Goal: Task Accomplishment & Management: Complete application form

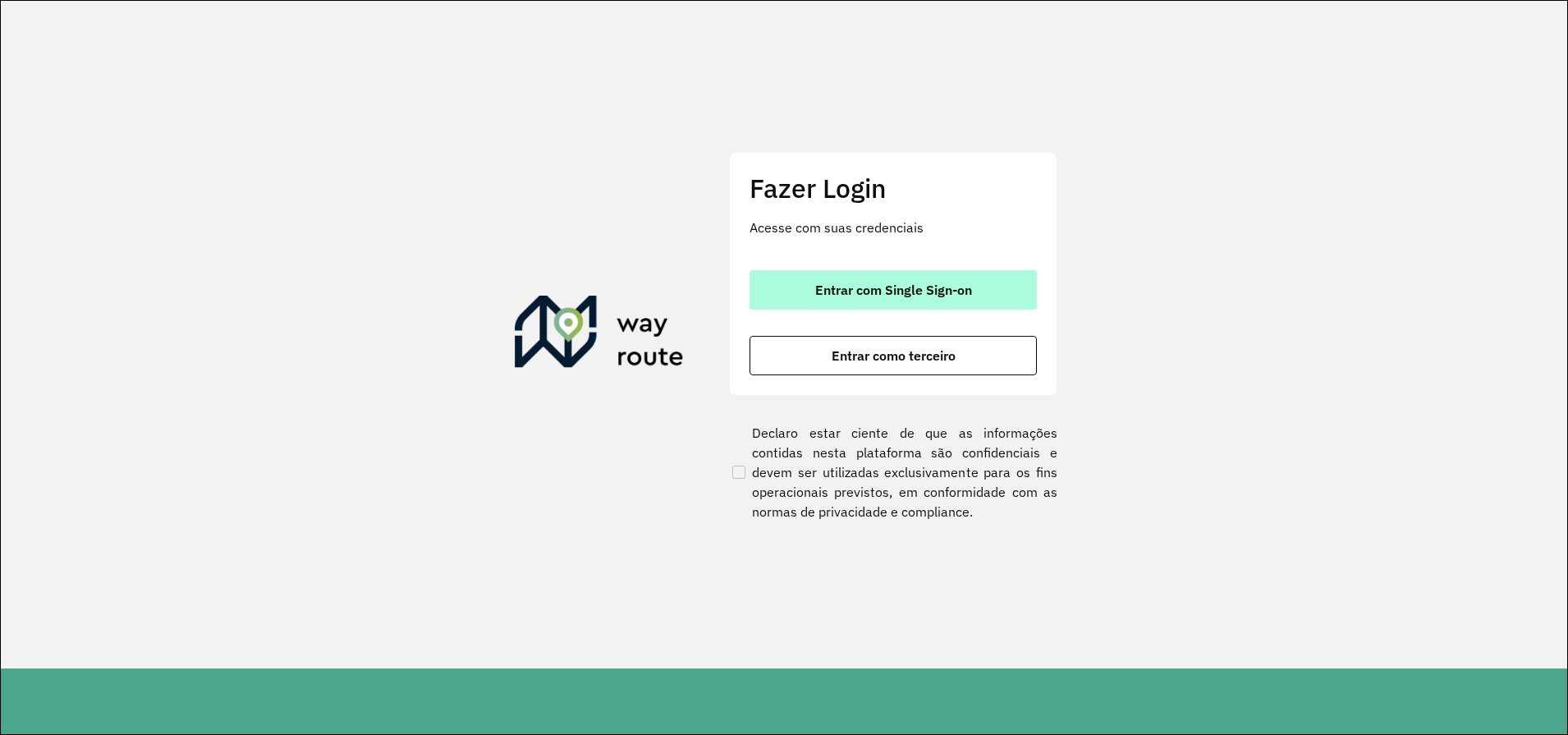
click at [920, 285] on span "Entrar com Single Sign-on" at bounding box center [893, 290] width 157 height 13
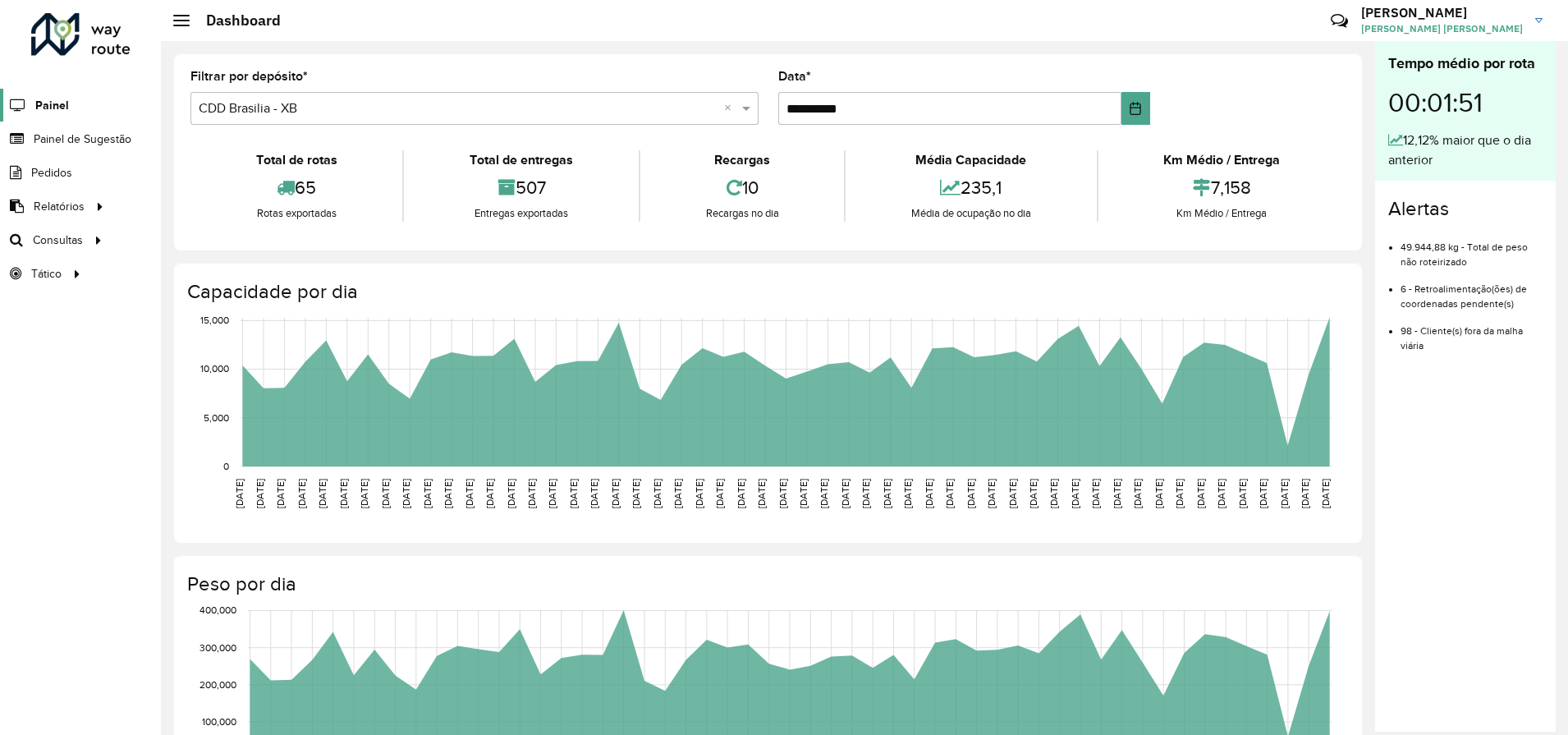
click at [61, 97] on span "Painel" at bounding box center [52, 106] width 34 height 17
click at [61, 138] on span "Painel de Sugestão" at bounding box center [86, 139] width 103 height 17
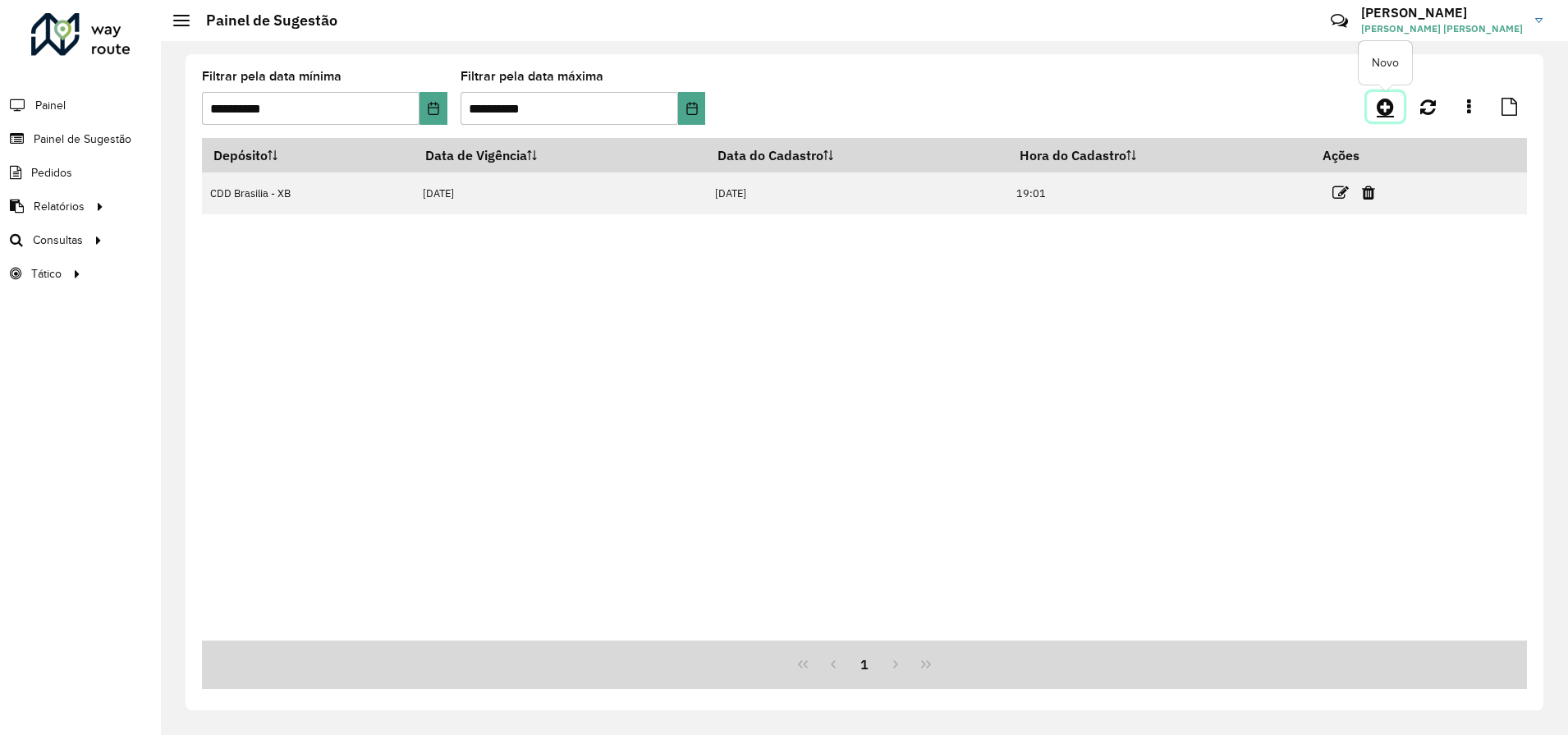
click at [1391, 107] on icon at bounding box center [1385, 107] width 17 height 20
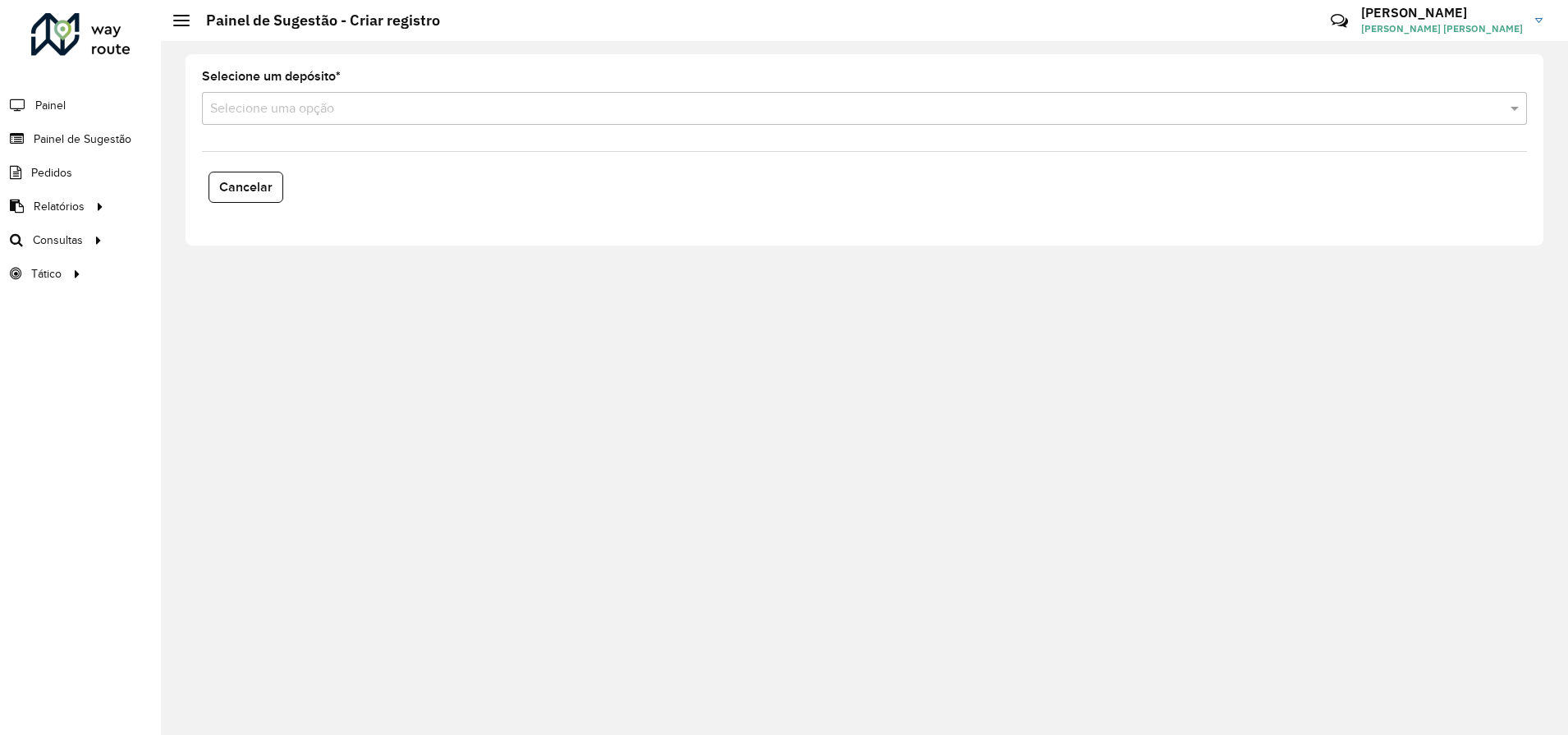
click at [314, 114] on input "text" at bounding box center [848, 110] width 1276 height 20
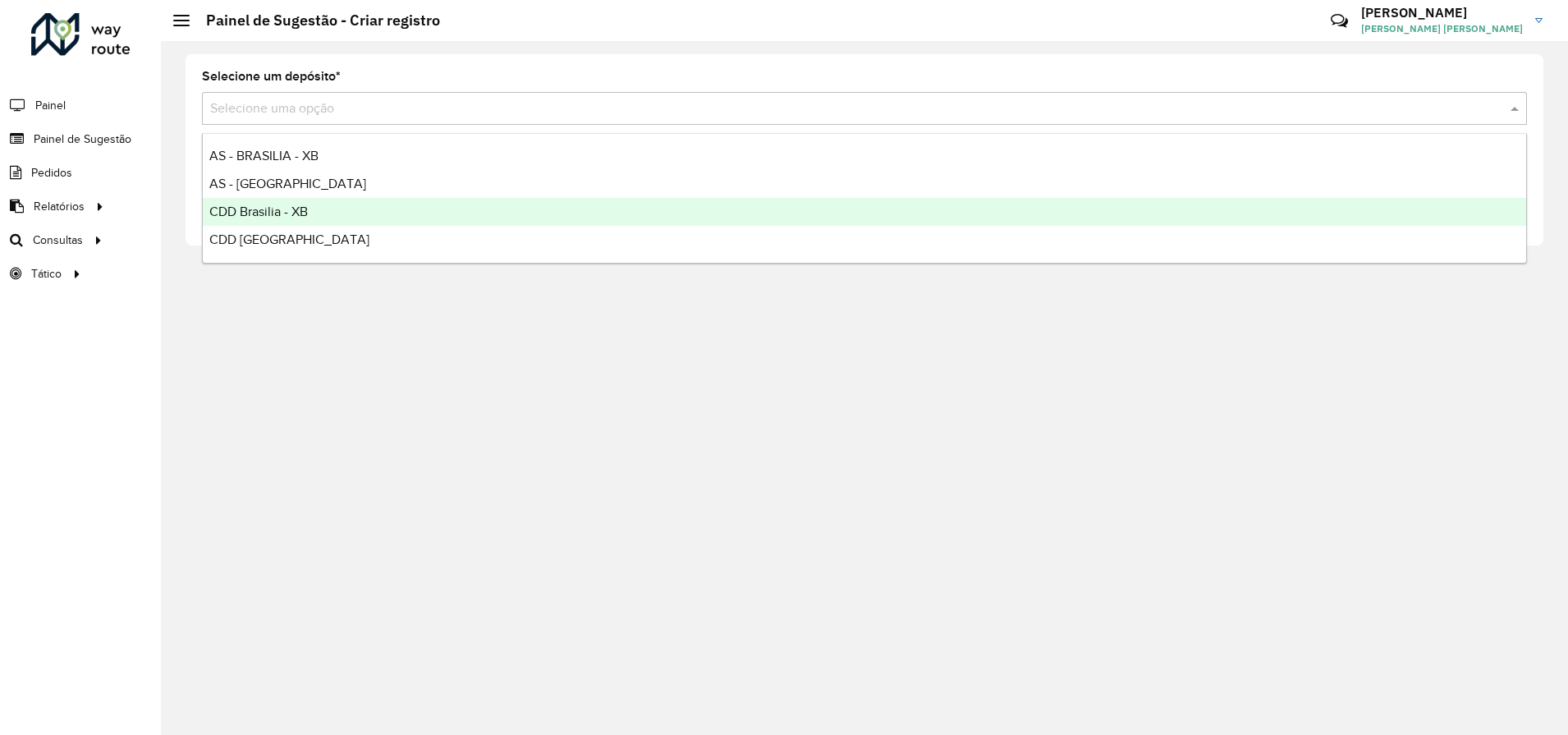
click at [292, 234] on span "CDD [GEOGRAPHIC_DATA]" at bounding box center [289, 239] width 160 height 14
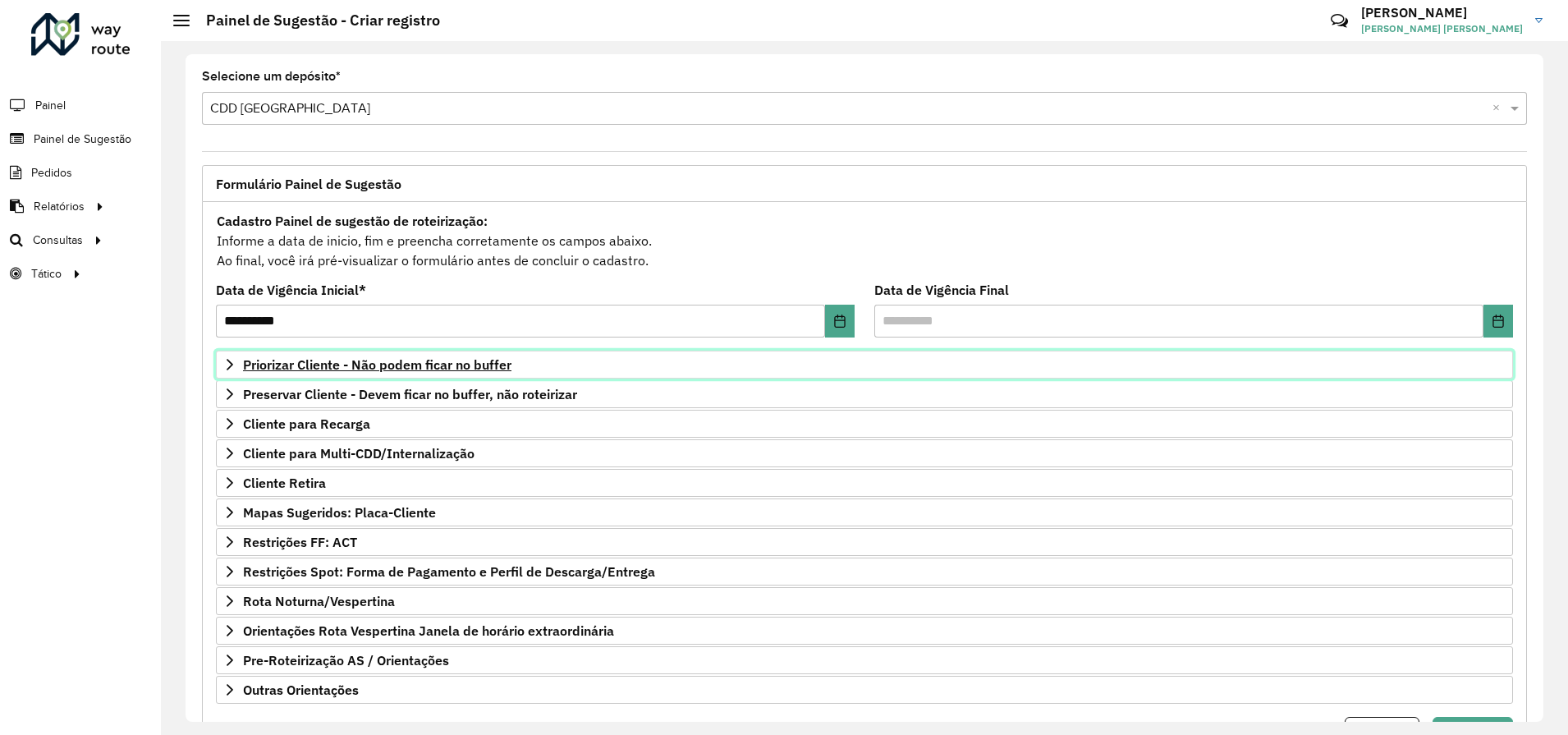
click at [347, 366] on span "Priorizar Cliente - Não podem ficar no buffer" at bounding box center [376, 365] width 268 height 13
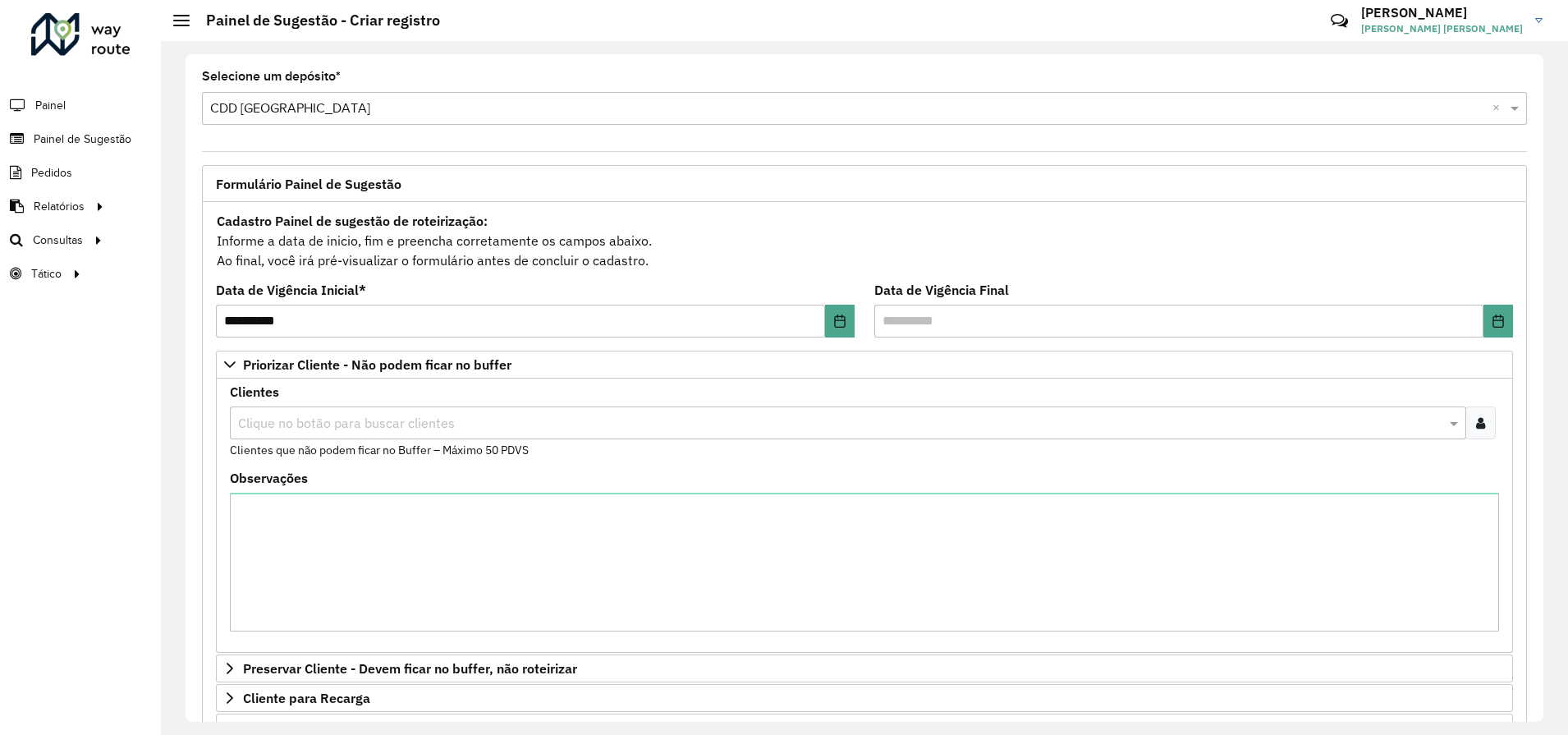
click at [1479, 420] on icon at bounding box center [1480, 423] width 9 height 13
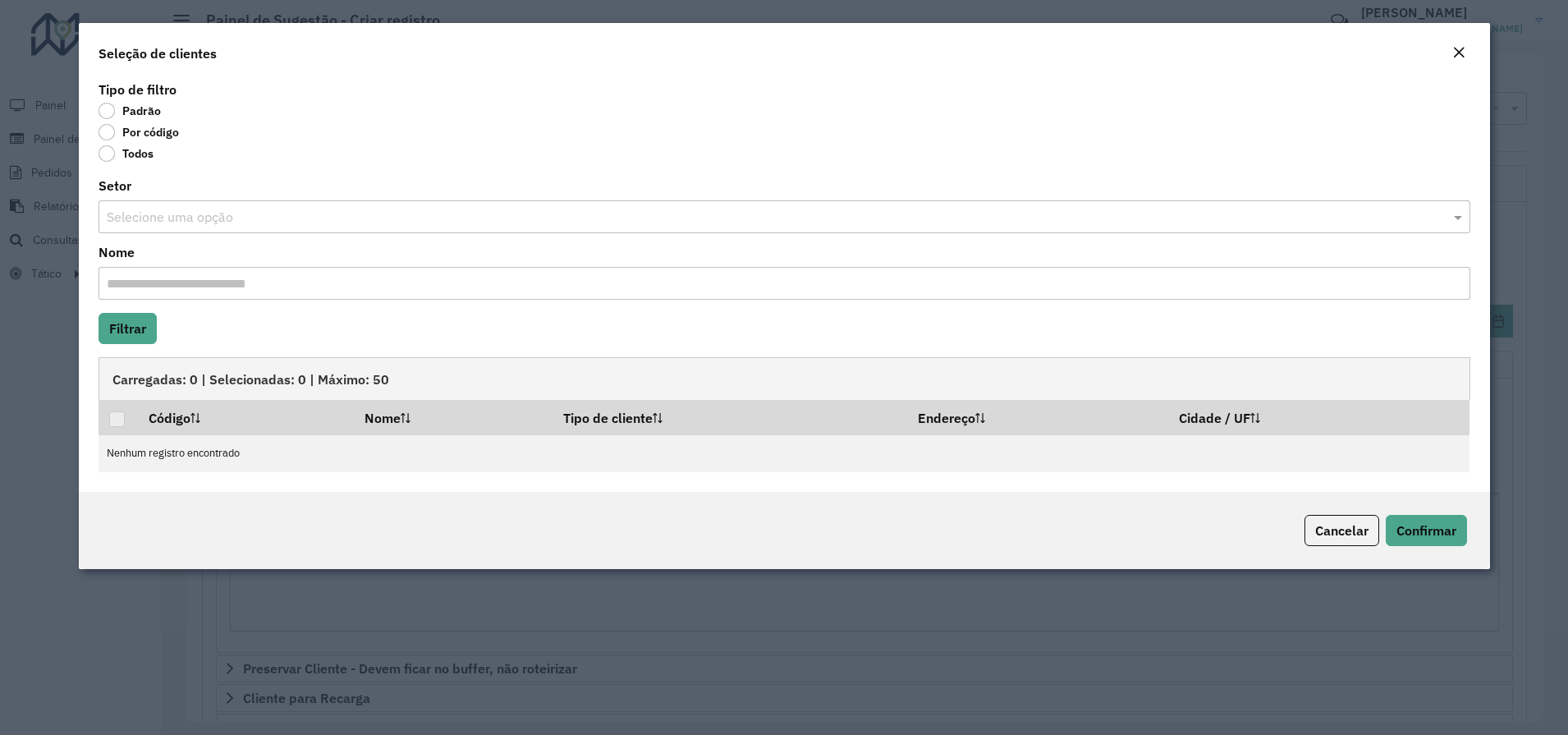
click at [109, 131] on label "Por código" at bounding box center [139, 132] width 81 height 17
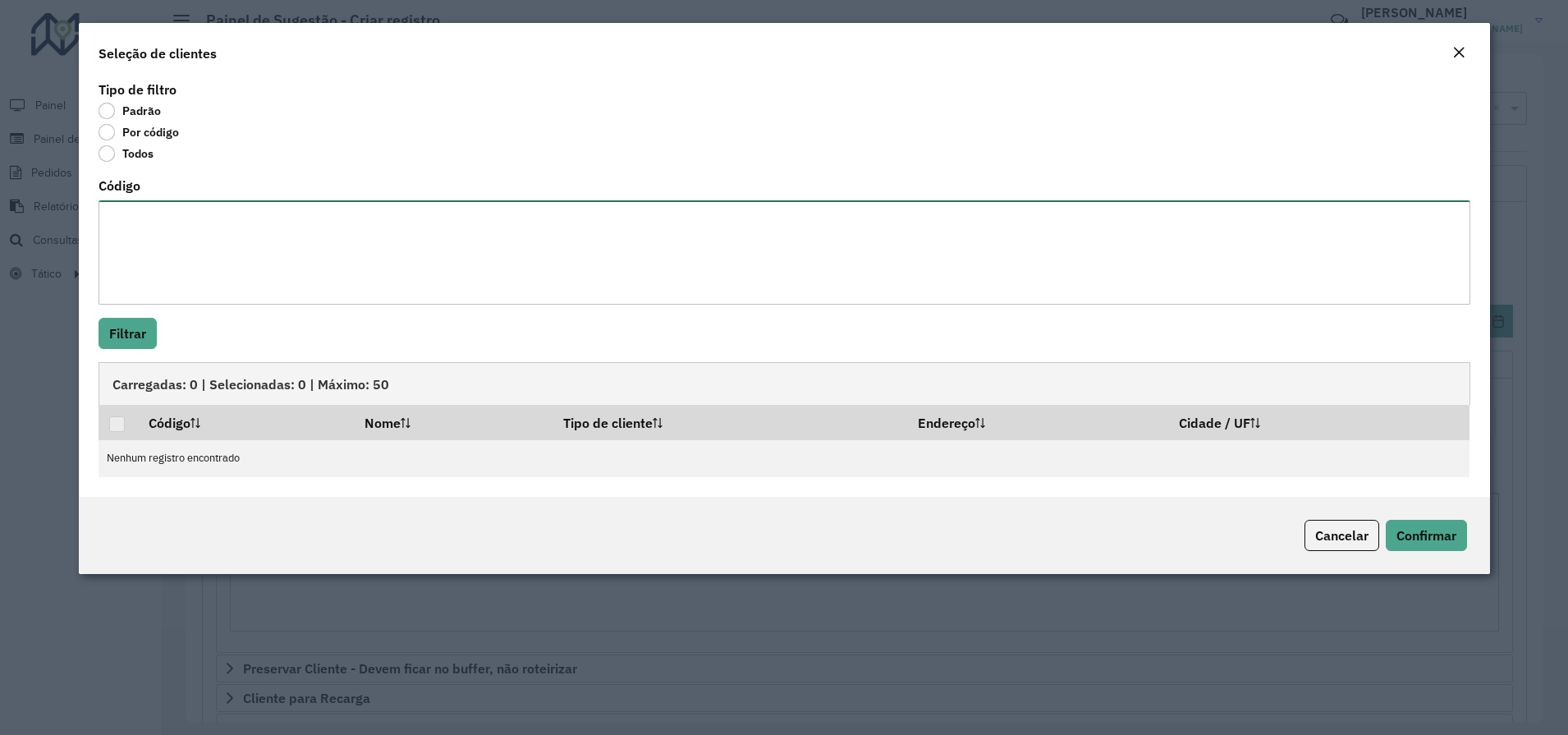
click at [150, 243] on textarea "Código" at bounding box center [784, 252] width 1372 height 104
paste textarea "**** **** **** ***** **** **** **** **** **** **** **** **** **** **** **** ***…"
type textarea "**** **** **** ***** **** **** **** **** **** **** **** **** **** **** **** ***…"
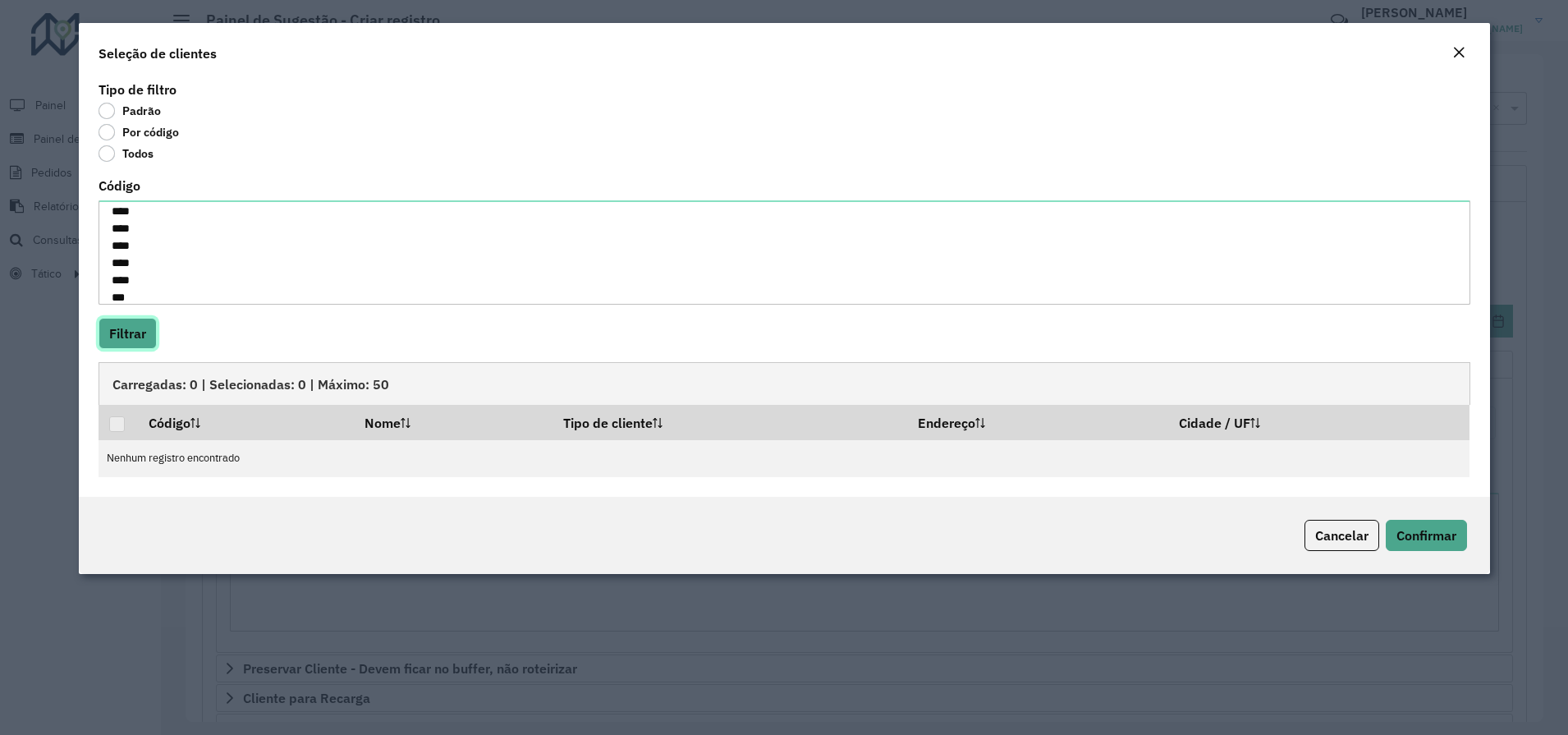
click at [135, 348] on button "Filtrar" at bounding box center [128, 333] width 58 height 32
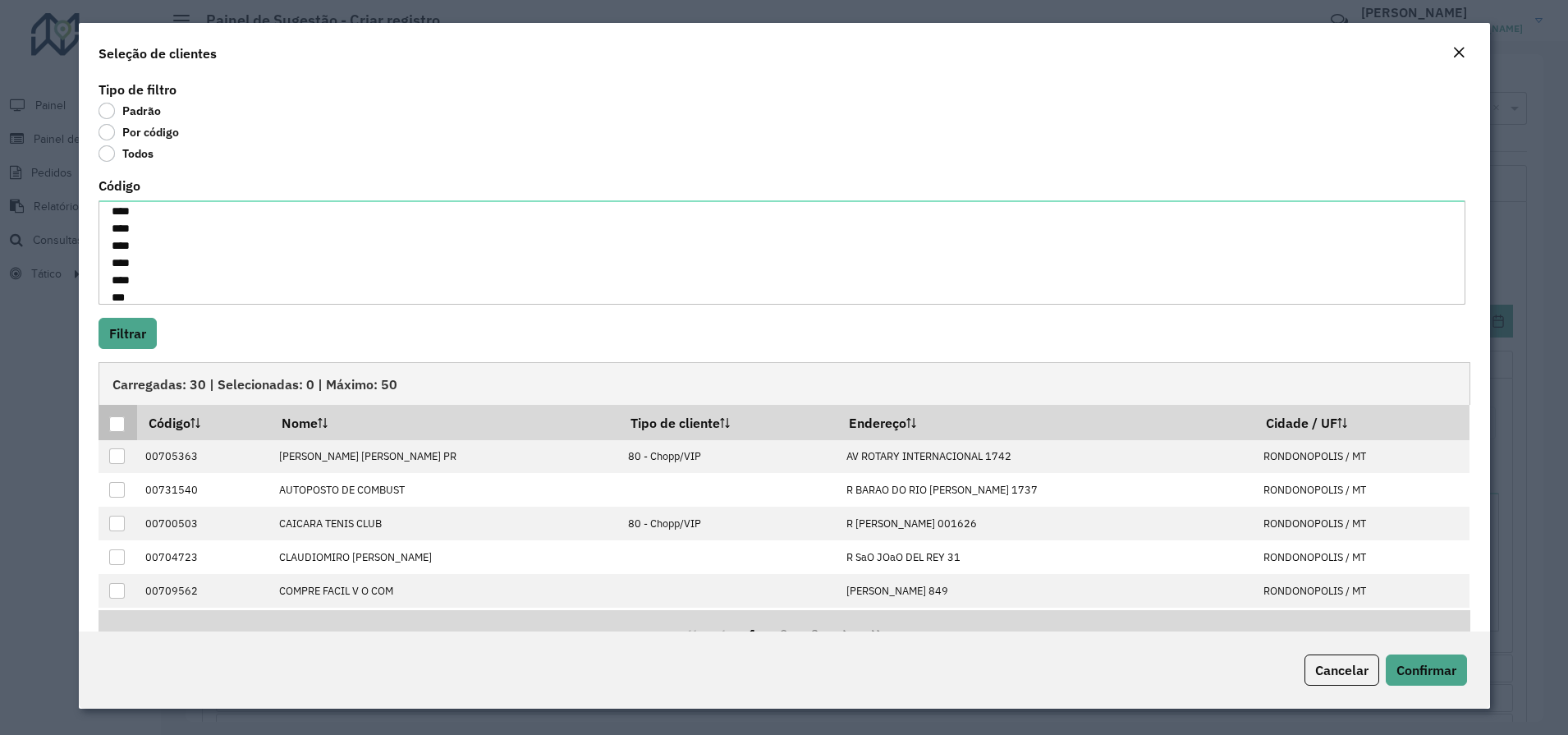
drag, startPoint x: 119, startPoint y: 426, endPoint x: 257, endPoint y: 451, distance: 140.2
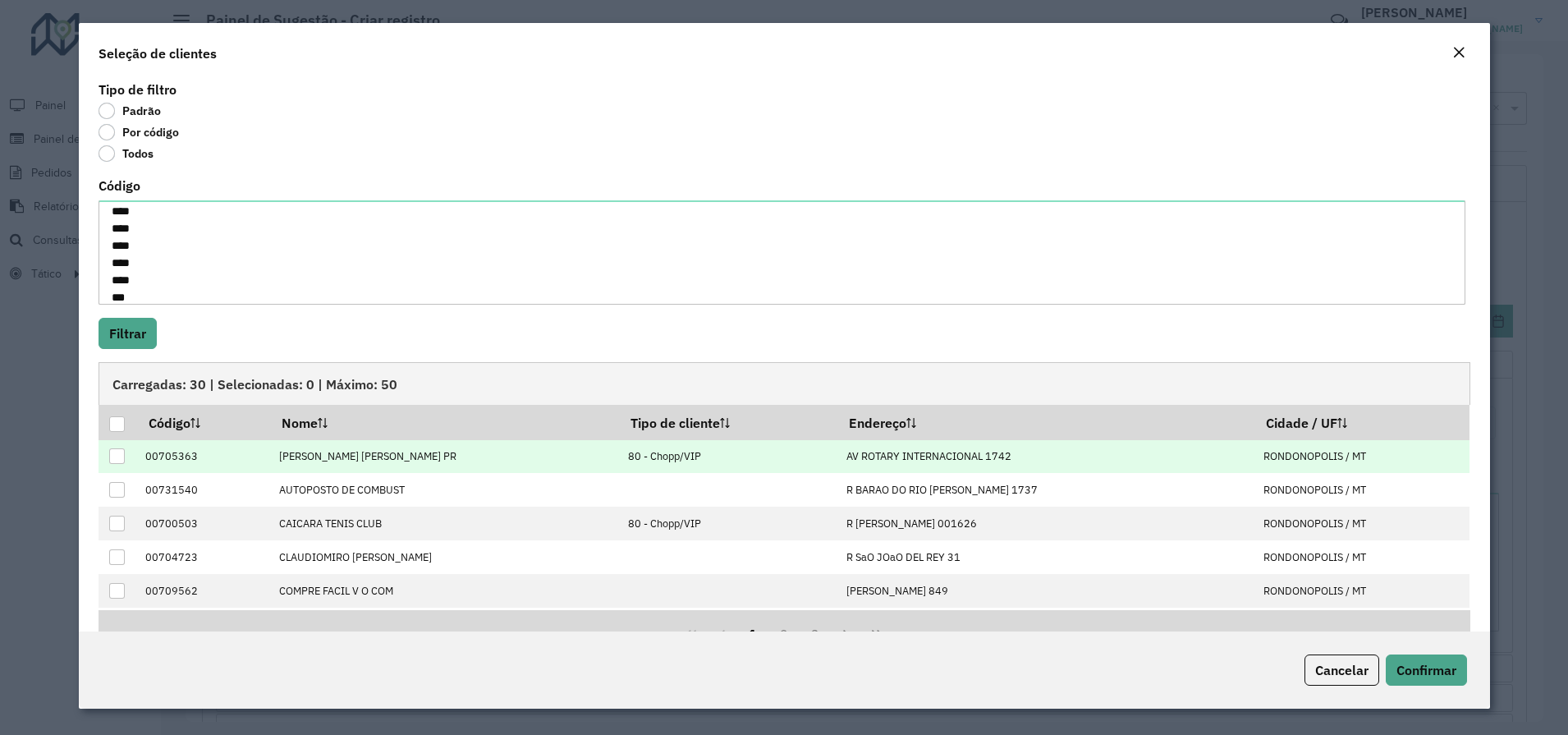
click at [120, 426] on div at bounding box center [116, 424] width 16 height 16
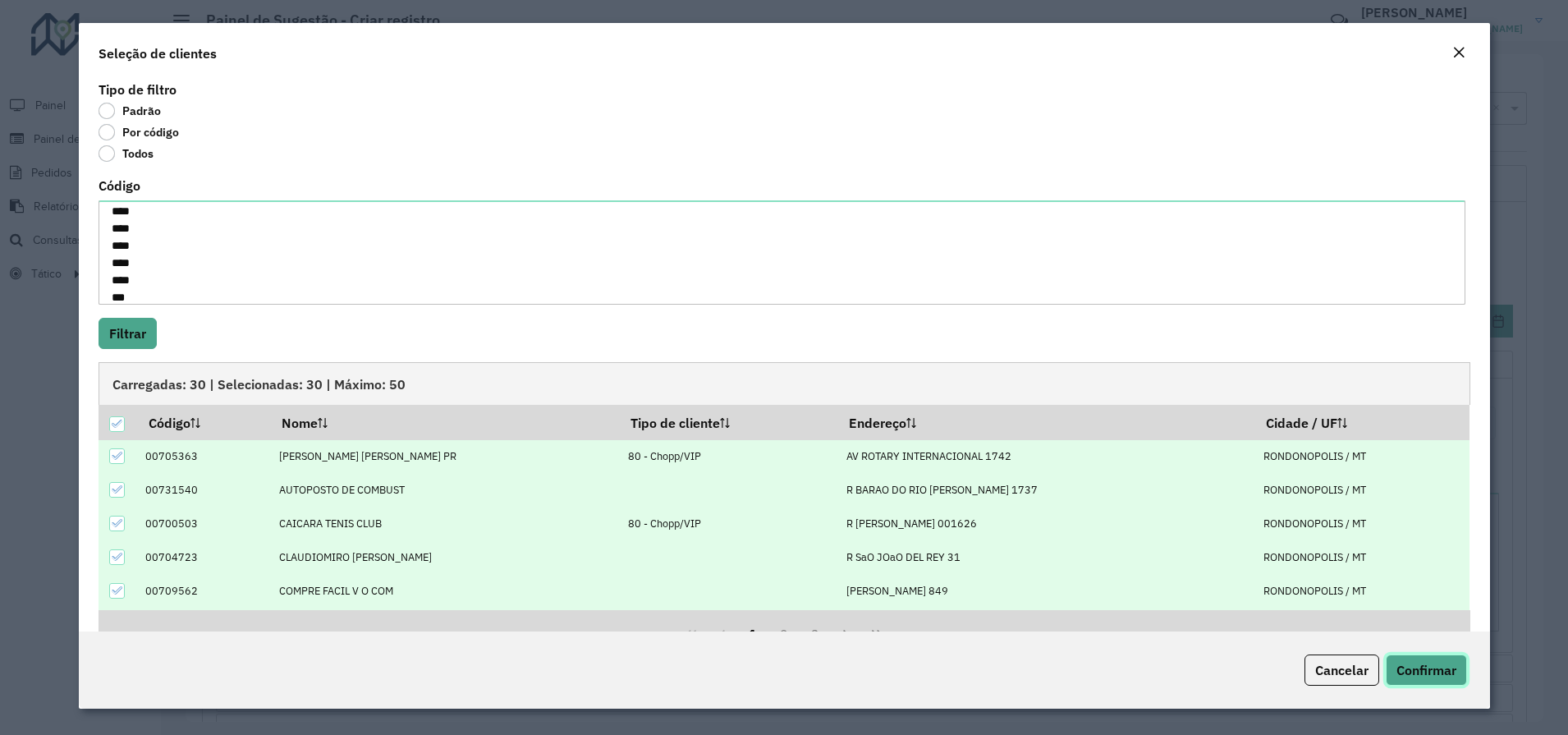
click at [1416, 677] on span "Confirmar" at bounding box center [1427, 670] width 60 height 17
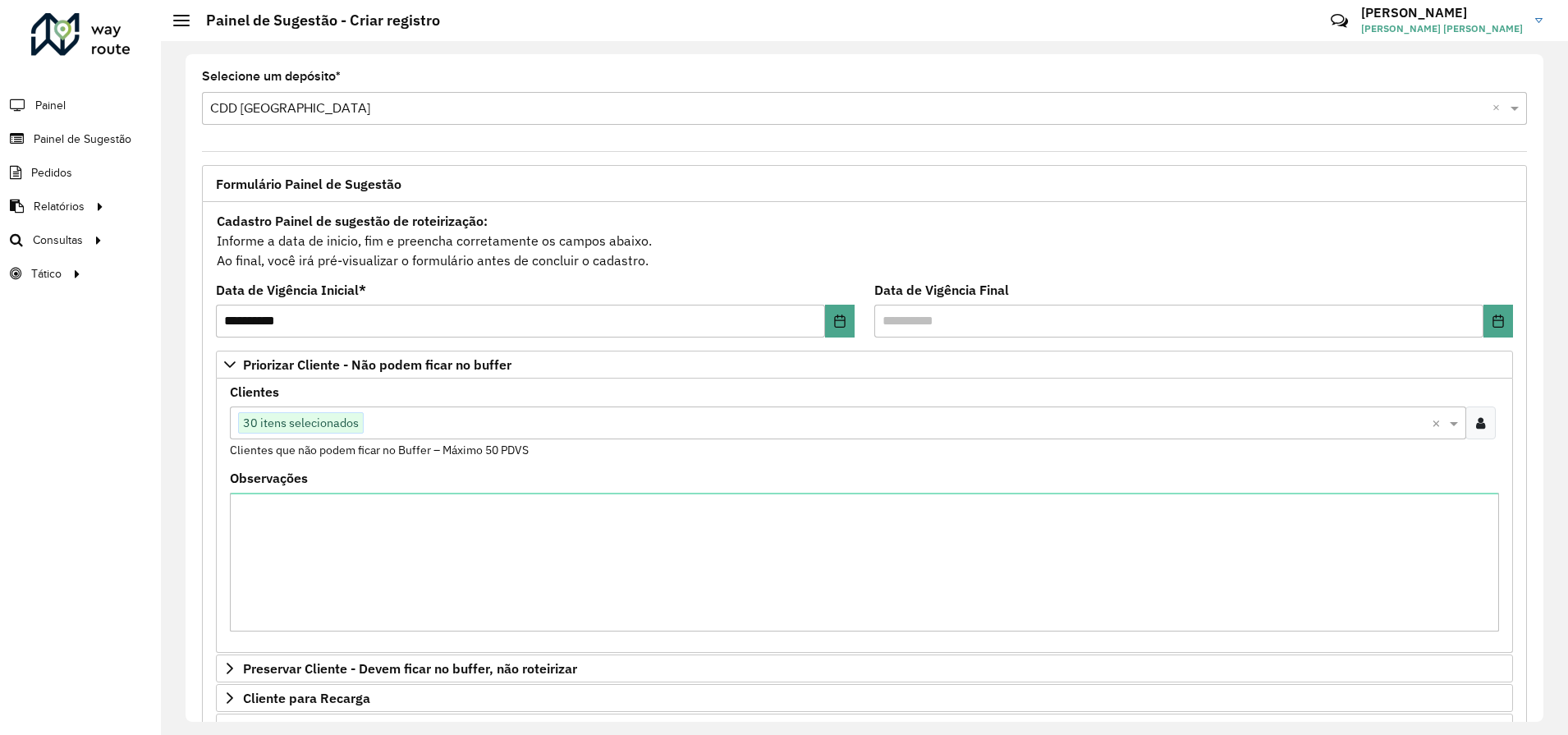
scroll to position [358, 0]
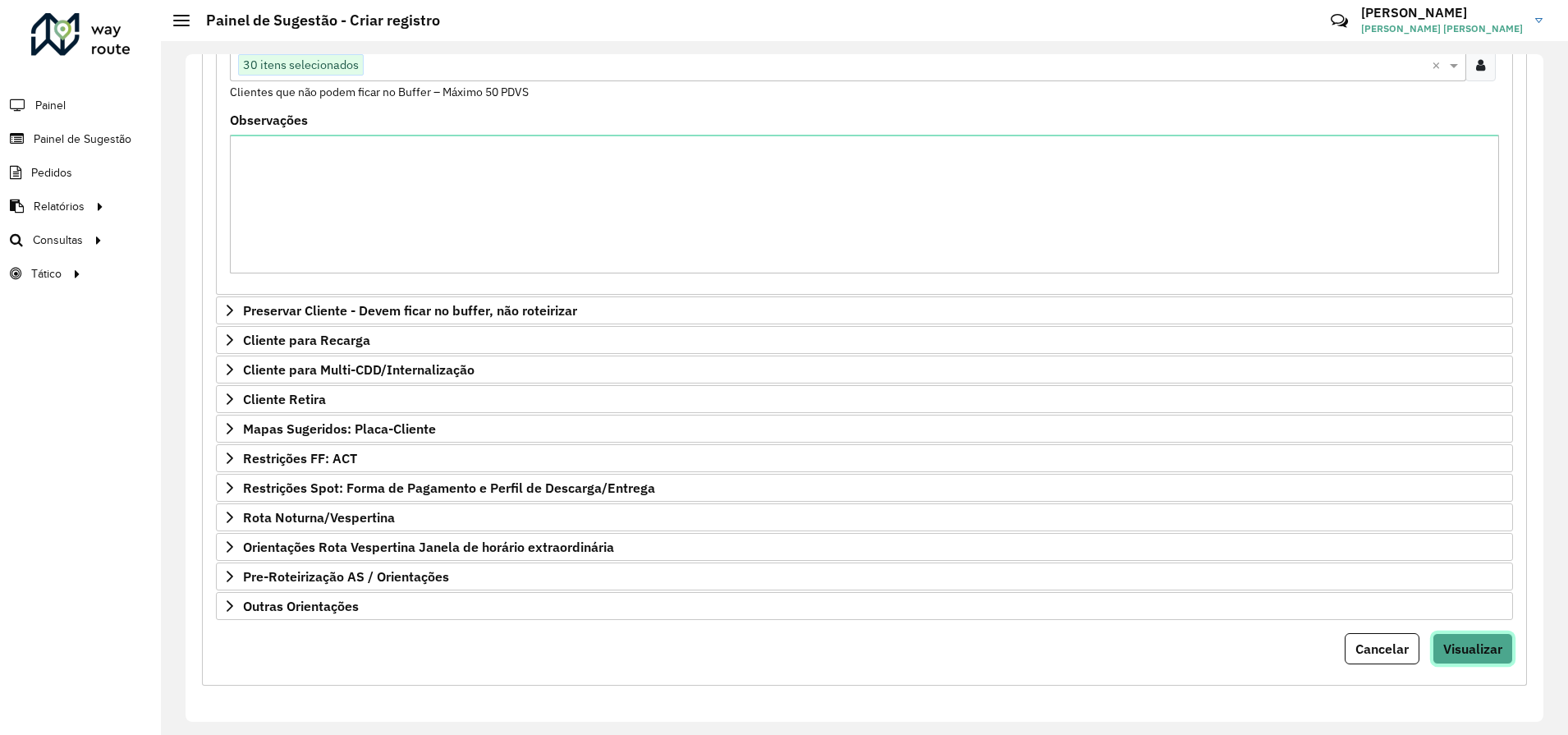
click at [1470, 649] on span "Visualizar" at bounding box center [1472, 649] width 59 height 17
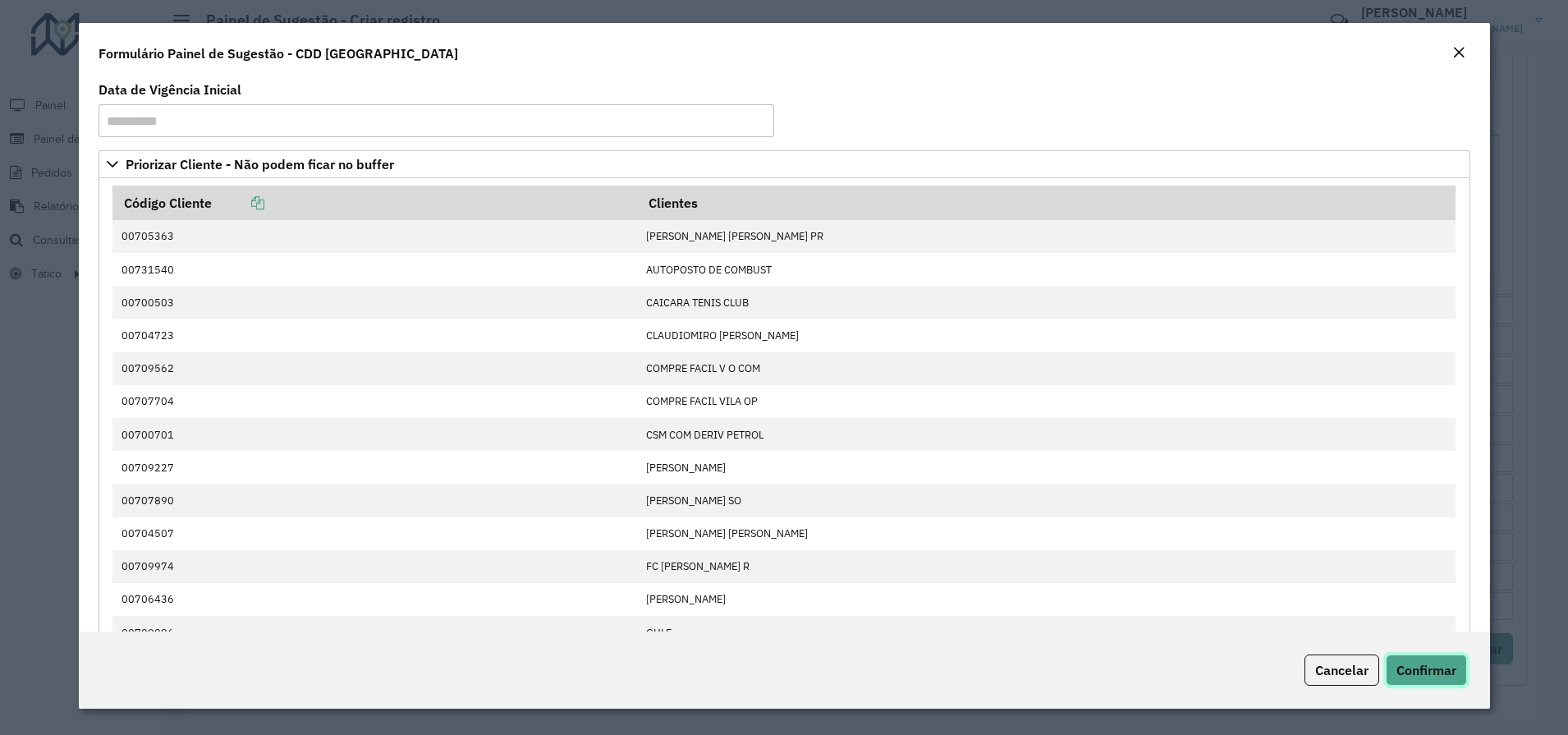
click at [1450, 669] on span "Confirmar" at bounding box center [1427, 670] width 60 height 17
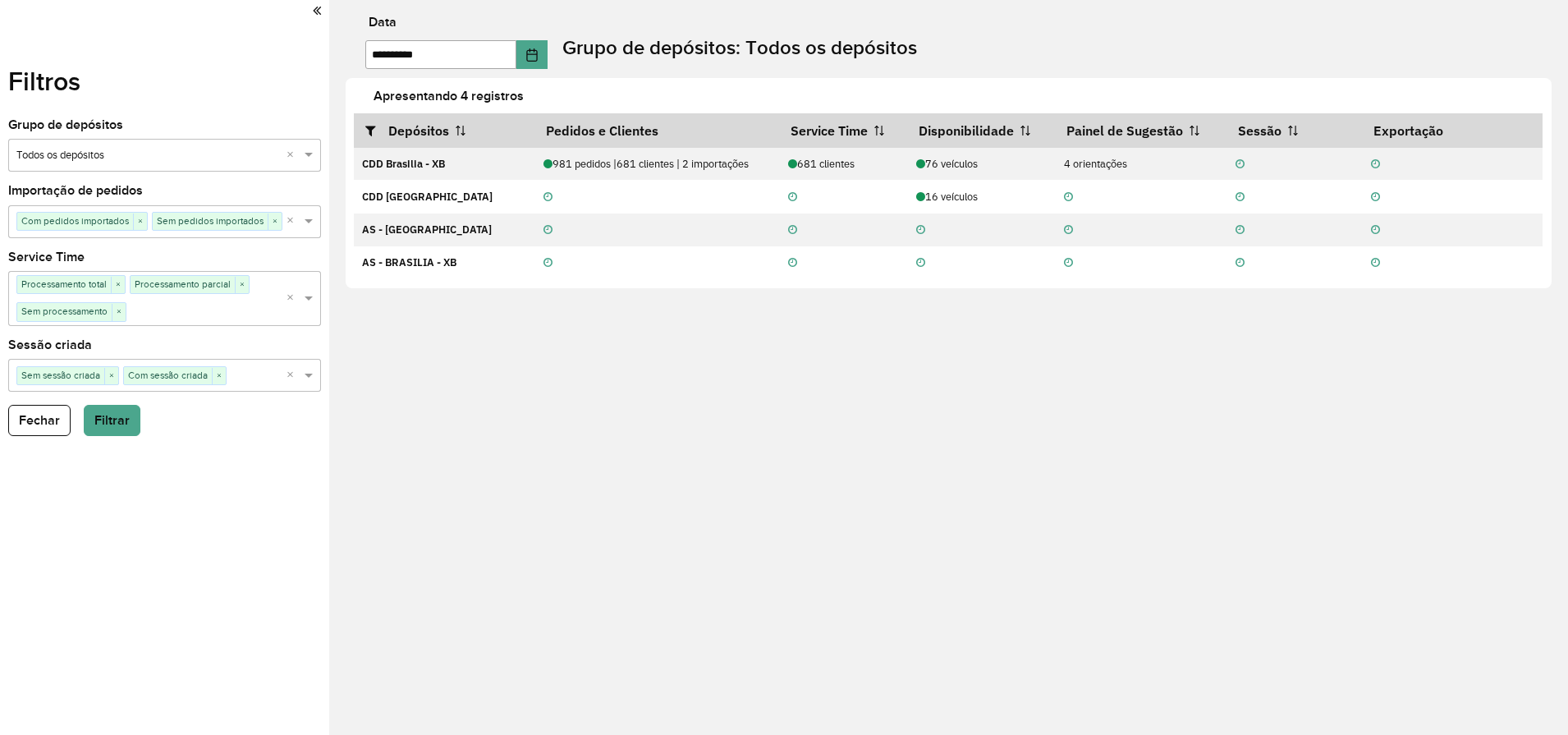
click at [317, 12] on icon at bounding box center [317, 11] width 8 height 15
